Goal: Find specific page/section: Locate a particular part of the current website

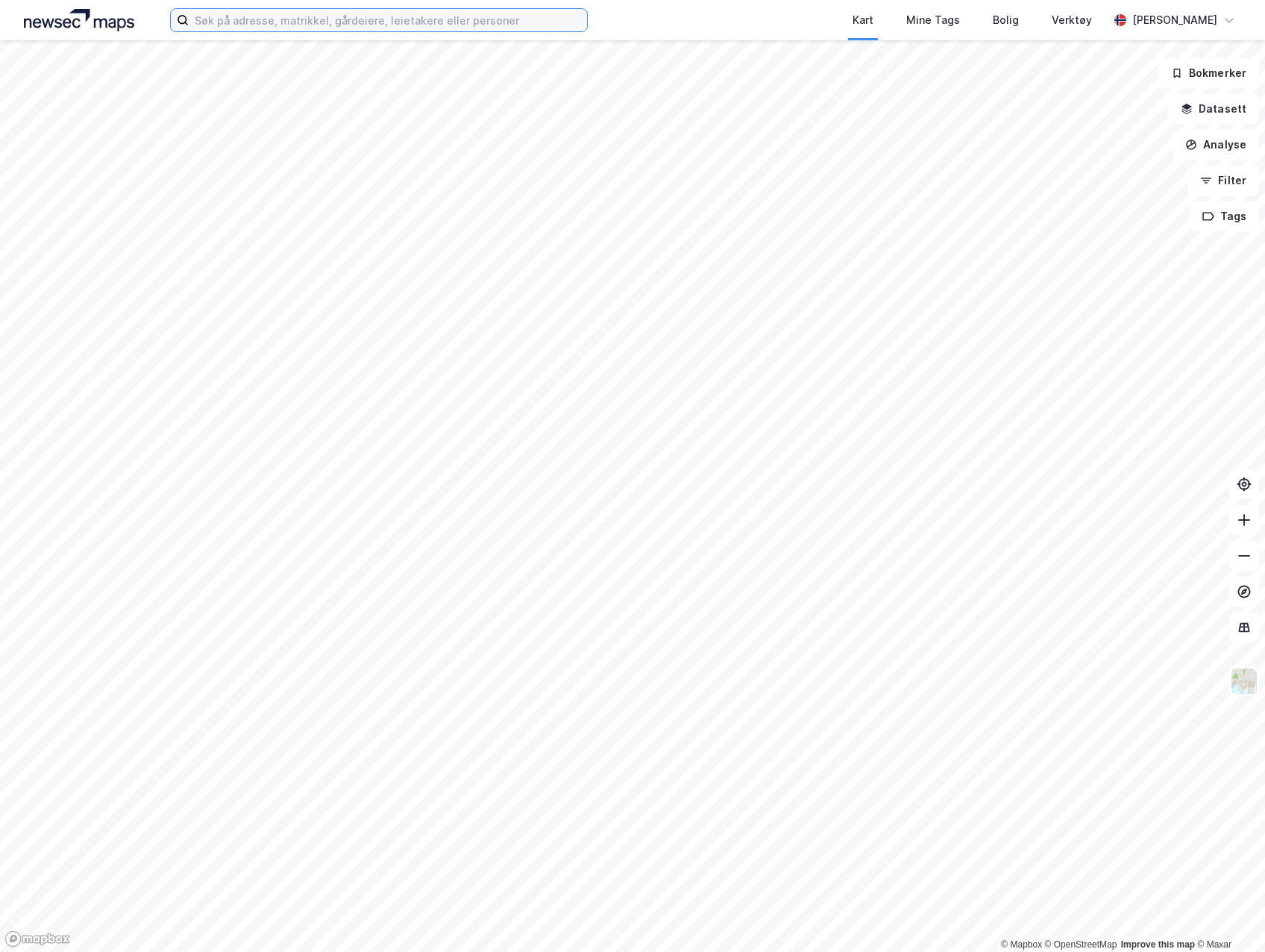
click at [340, 14] on input at bounding box center [388, 20] width 398 height 22
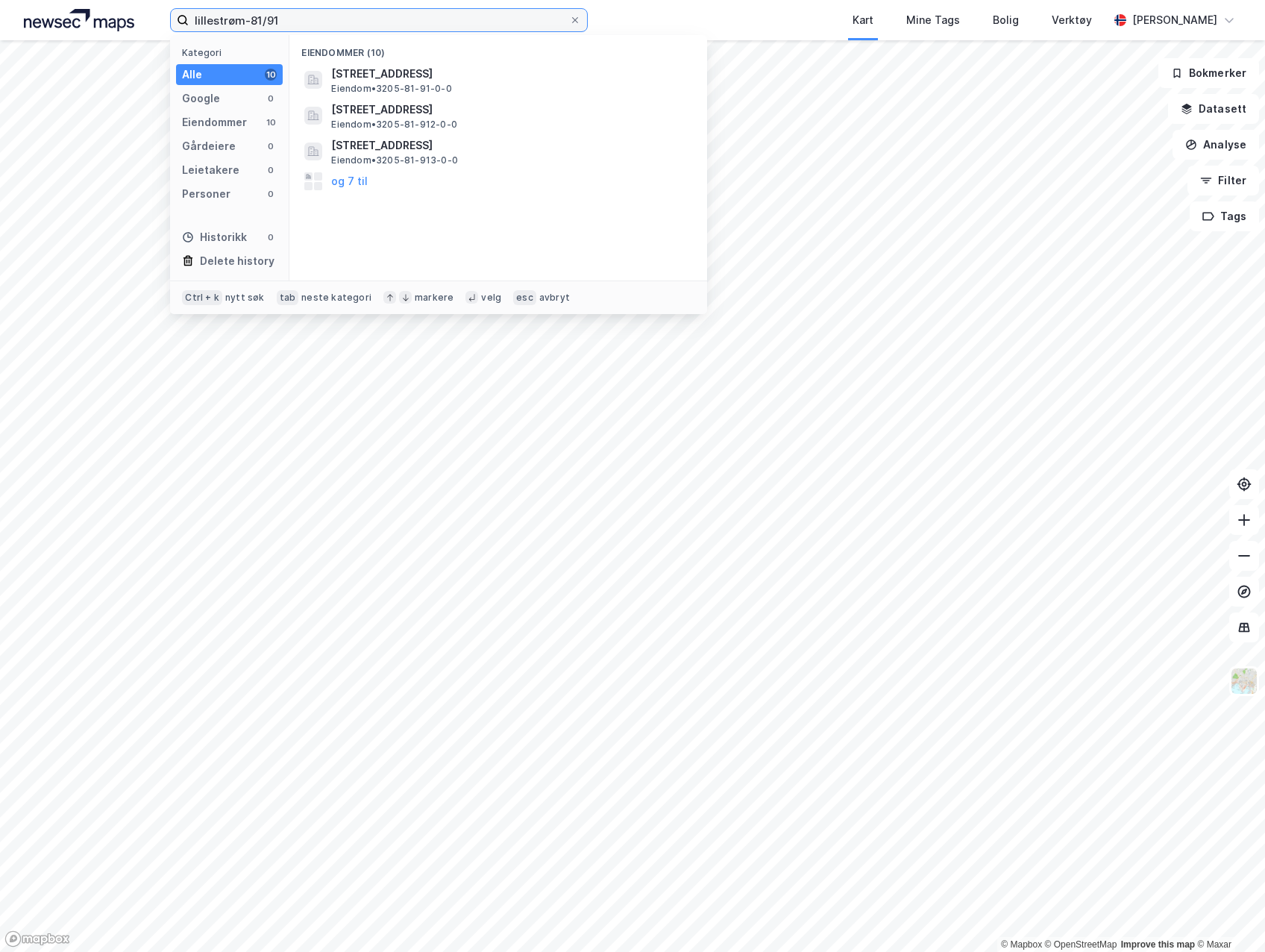
type input "lillestrøm-81/91"
click at [475, 78] on span "[STREET_ADDRESS]" at bounding box center [510, 74] width 358 height 18
